Goal: Transaction & Acquisition: Purchase product/service

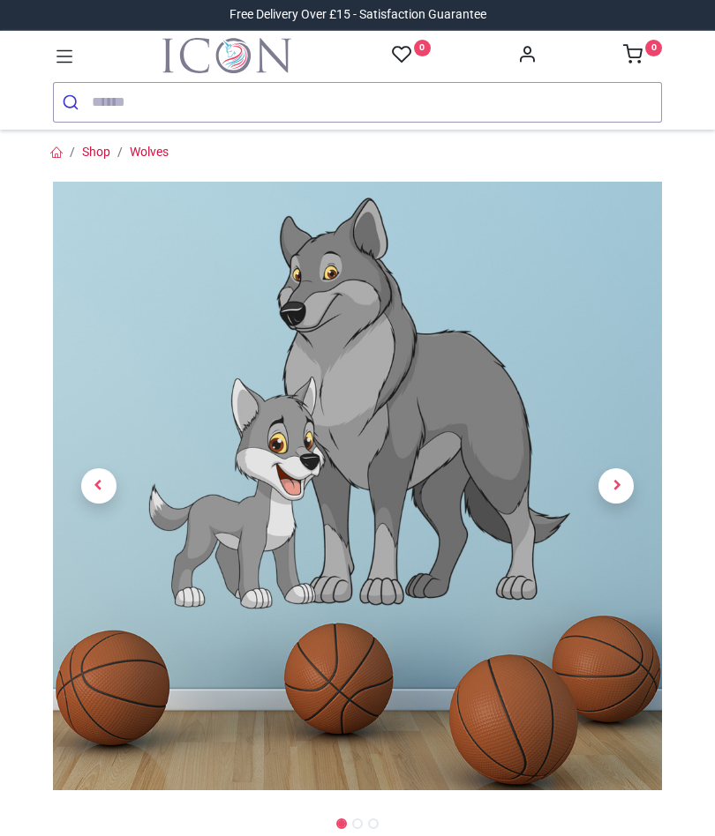
click at [633, 501] on link at bounding box center [617, 487] width 92 height 426
click at [622, 506] on link at bounding box center [617, 487] width 92 height 426
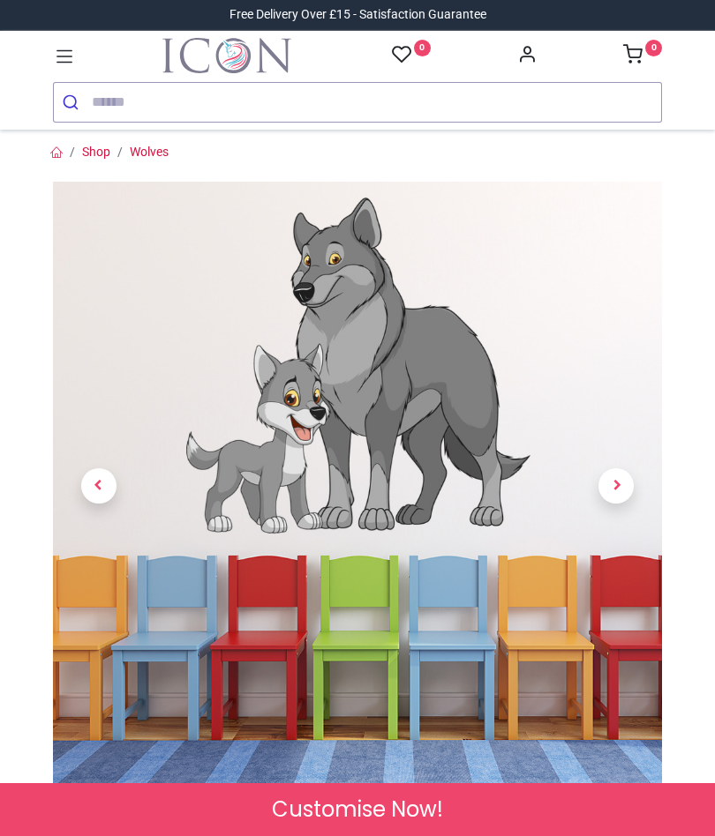
click at [626, 507] on link at bounding box center [617, 487] width 92 height 426
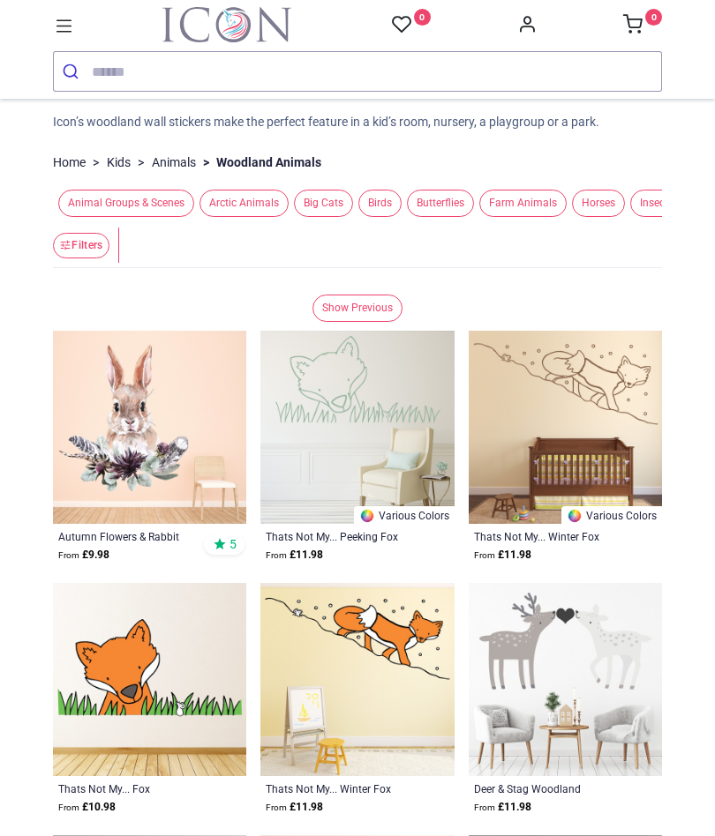
scroll to position [145, 0]
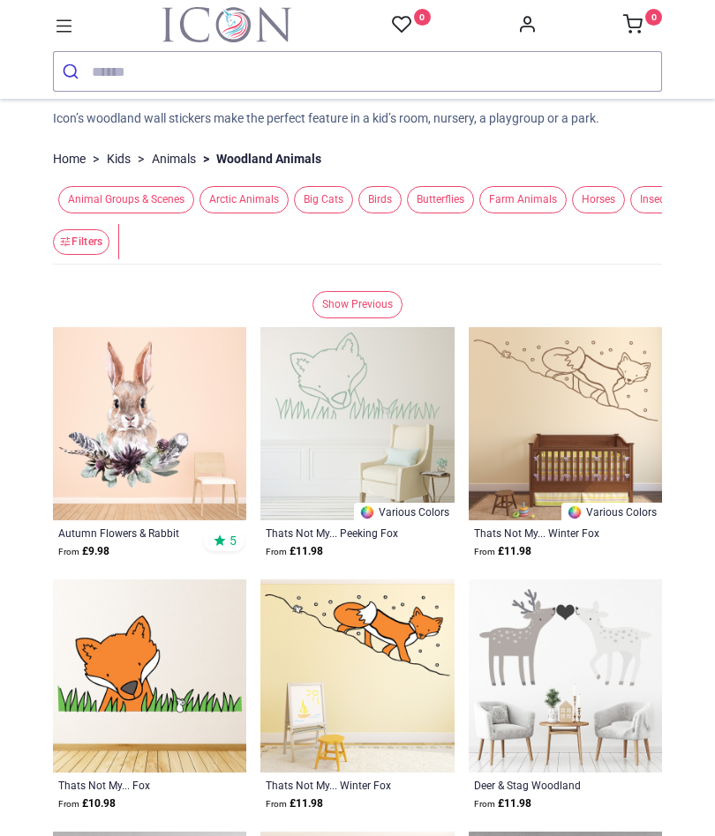
click at [92, 438] on img at bounding box center [149, 423] width 193 height 193
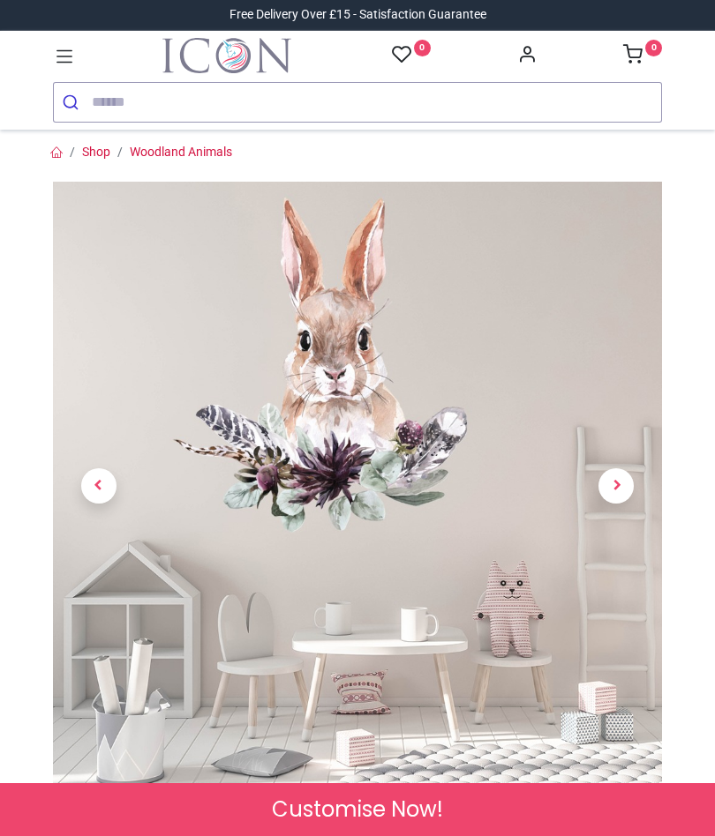
scroll to position [26, 0]
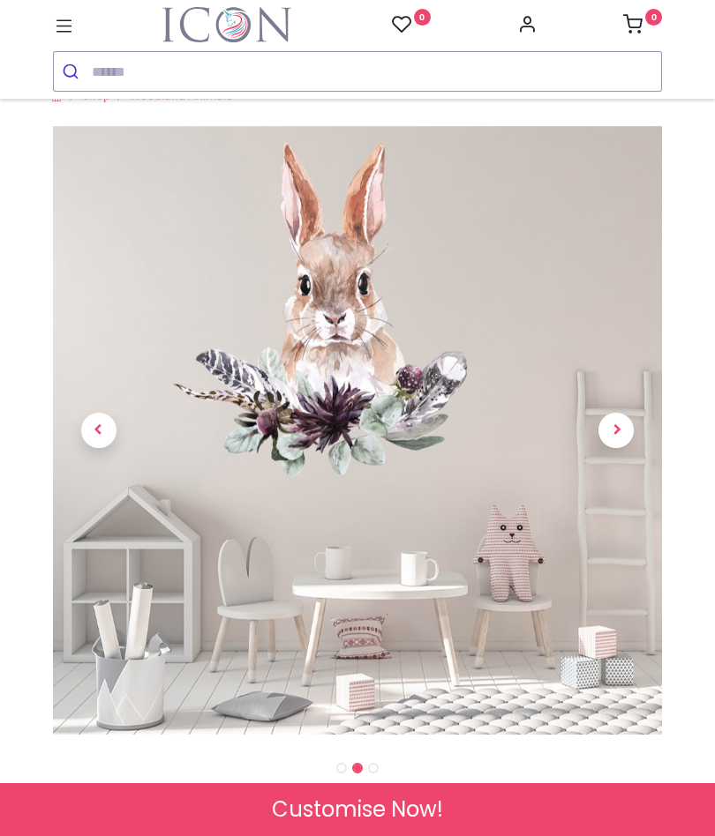
click at [633, 418] on link at bounding box center [617, 430] width 92 height 426
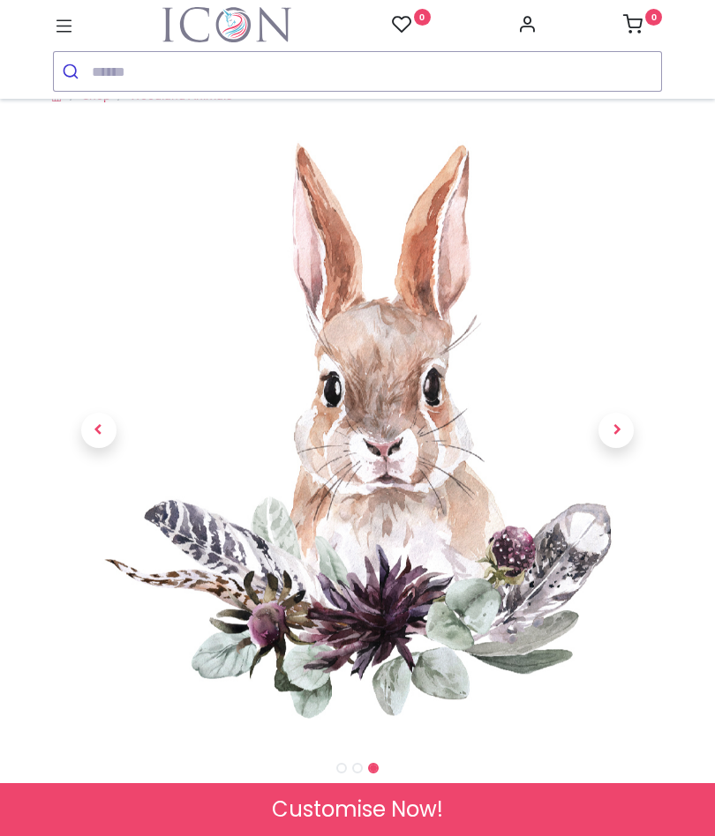
click at [637, 427] on link at bounding box center [617, 430] width 92 height 426
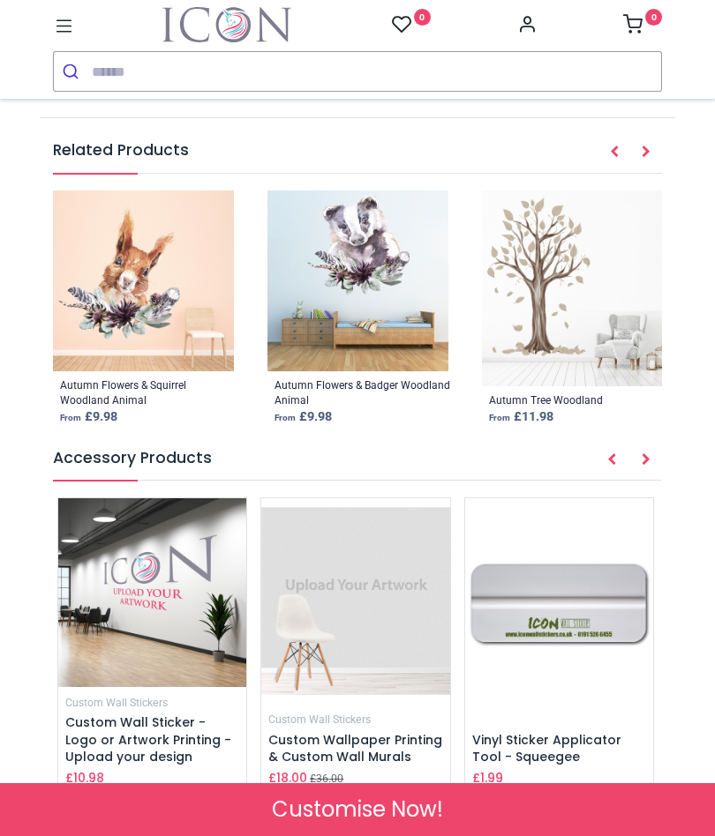
scroll to position [2631, 0]
